Goal: Check status

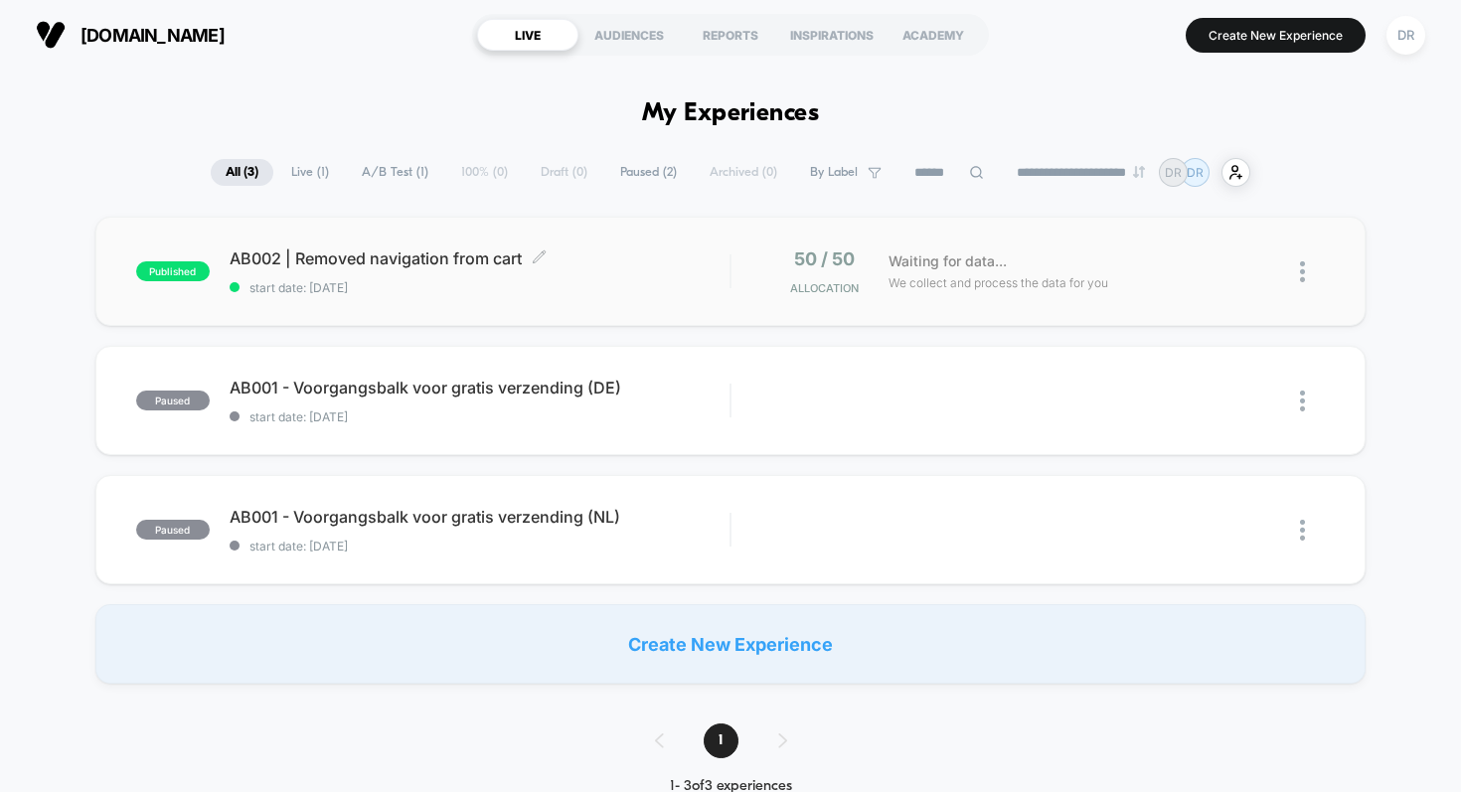
click at [583, 280] on span "start date: [DATE]" at bounding box center [480, 287] width 501 height 15
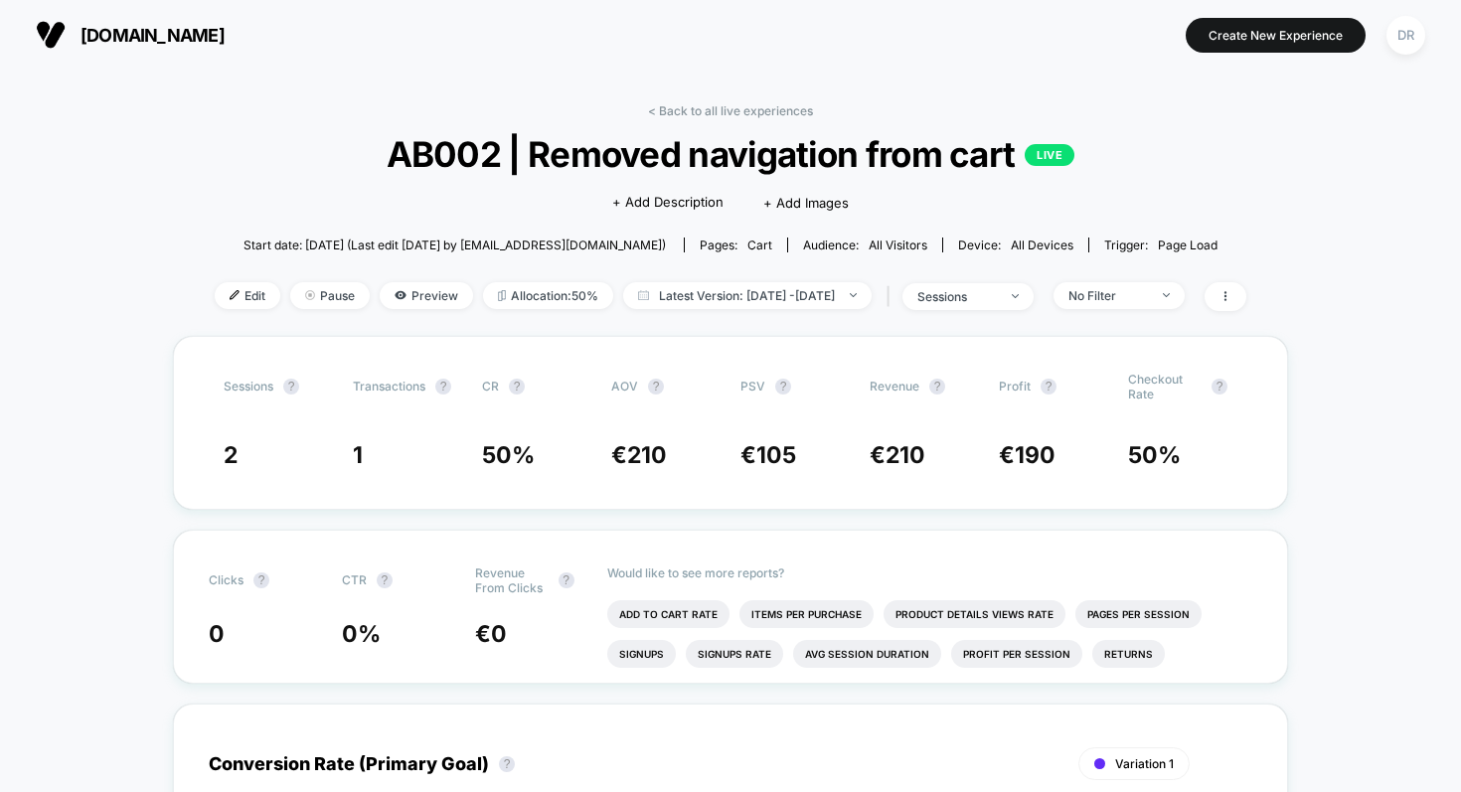
click at [43, 43] on img at bounding box center [51, 35] width 30 height 30
